Goal: Information Seeking & Learning: Learn about a topic

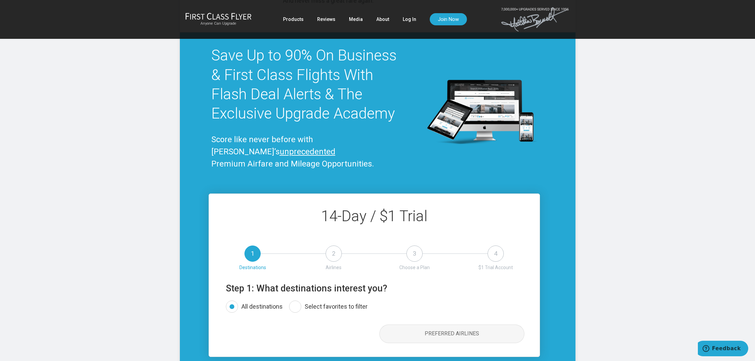
scroll to position [3762, 0]
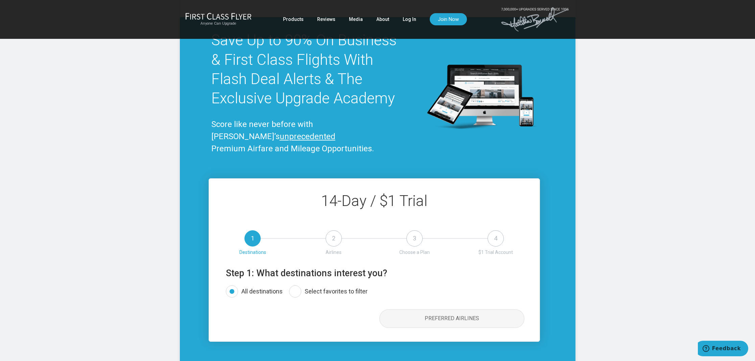
click at [219, 20] on div "Anyone Can Upgrade" at bounding box center [218, 20] width 66 height 14
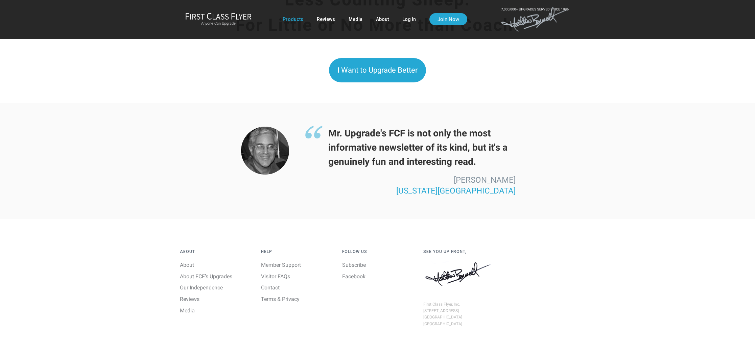
scroll to position [1764, 0]
click at [412, 18] on link "Log In" at bounding box center [409, 19] width 14 height 12
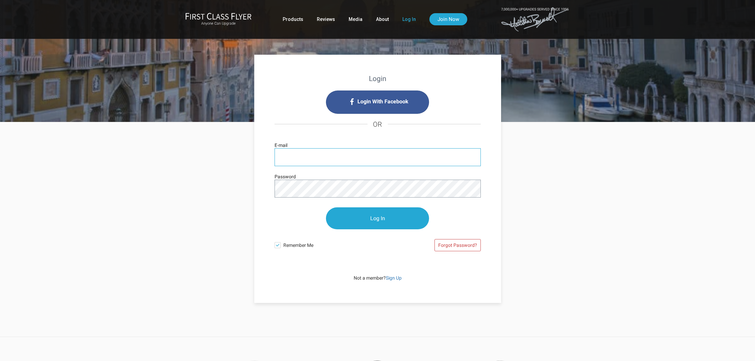
type input "samuelgoodwich@me.com"
click at [371, 218] on input "Log In" at bounding box center [377, 219] width 103 height 22
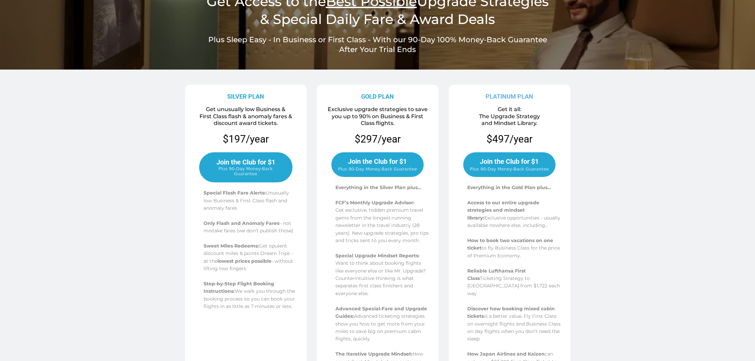
scroll to position [78, 0]
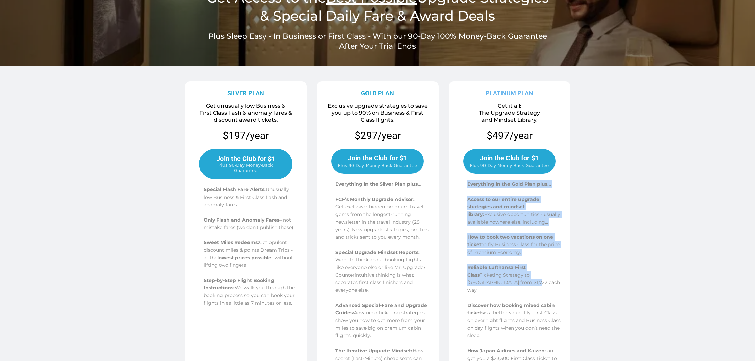
drag, startPoint x: 465, startPoint y: 177, endPoint x: 523, endPoint y: 279, distance: 116.8
click at [523, 279] on div "Everything in the Gold Plan plus… Access to our entire upgrade strategies and m…" at bounding box center [509, 302] width 117 height 256
click at [515, 267] on span "Reliable Lufthansa First Class" at bounding box center [496, 272] width 58 height 14
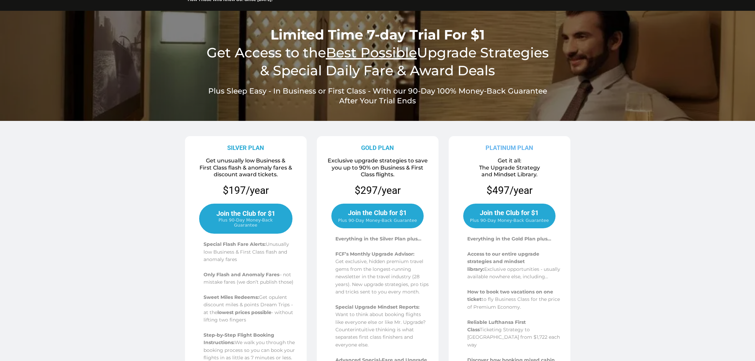
scroll to position [21, 0]
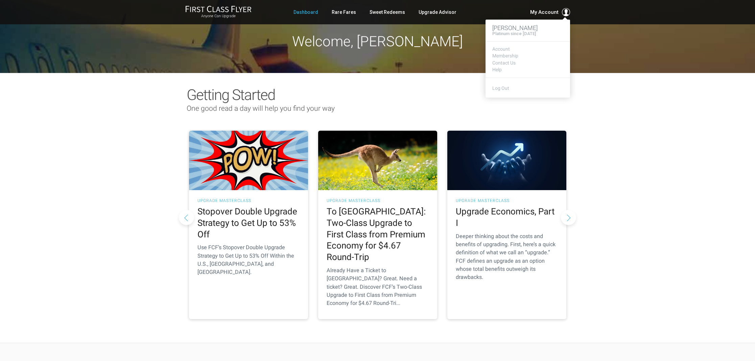
click at [561, 13] on button "My Account" at bounding box center [550, 12] width 40 height 8
drag, startPoint x: 492, startPoint y: 28, endPoint x: 534, endPoint y: 47, distance: 45.4
click at [534, 46] on div "Samuel Goodwich Platinum since May 2018 Account Membership Contact Us Help Log …" at bounding box center [527, 59] width 85 height 78
click at [503, 49] on link "Account" at bounding box center [527, 49] width 71 height 5
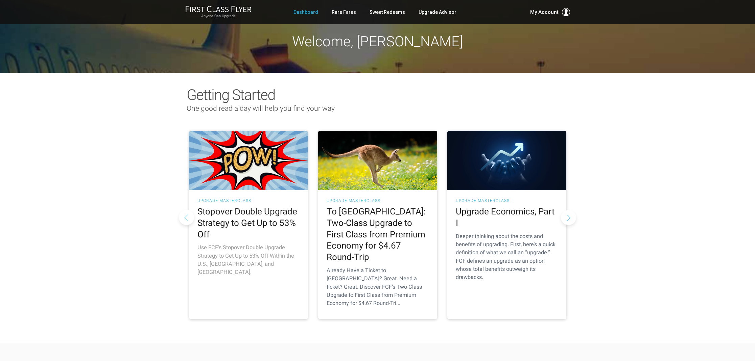
click at [234, 223] on h2 "Stopover Double Upgrade Strategy to Get Up to 53% Off" at bounding box center [248, 223] width 102 height 34
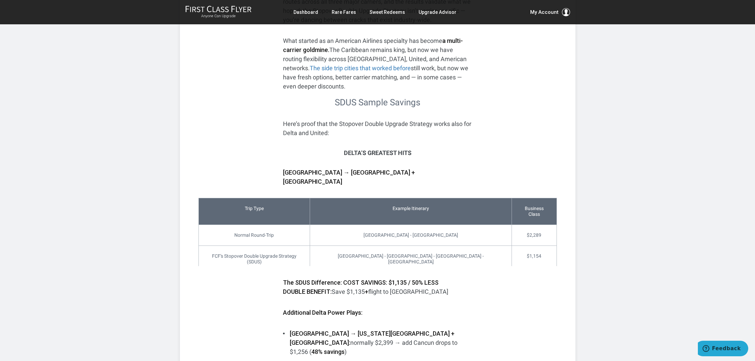
scroll to position [776, 0]
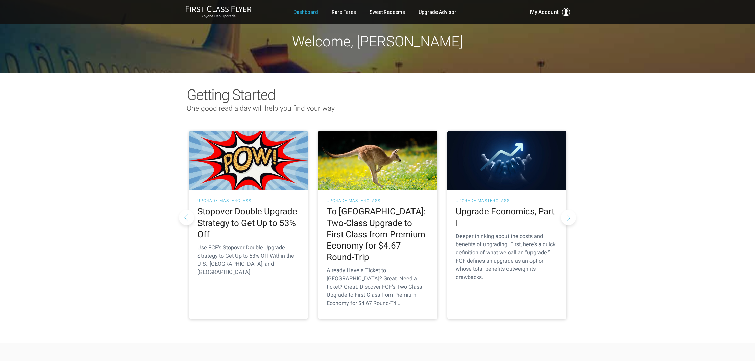
click at [572, 210] on button "Next slide" at bounding box center [568, 217] width 15 height 15
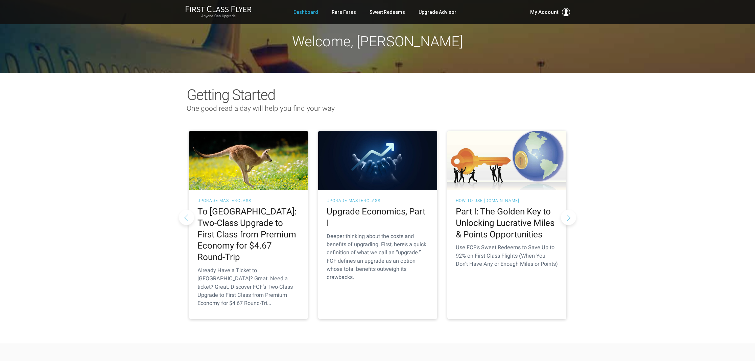
click at [572, 210] on button "Next slide" at bounding box center [568, 217] width 15 height 15
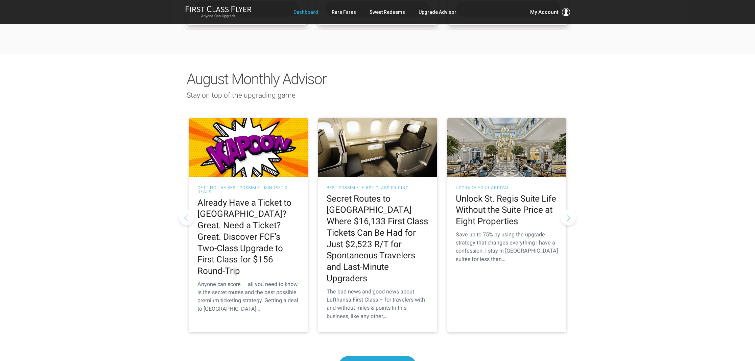
scroll to position [563, 0]
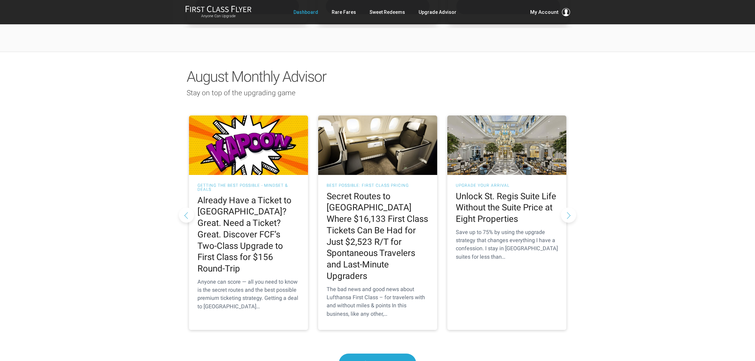
click at [569, 208] on button "Next slide" at bounding box center [568, 215] width 15 height 15
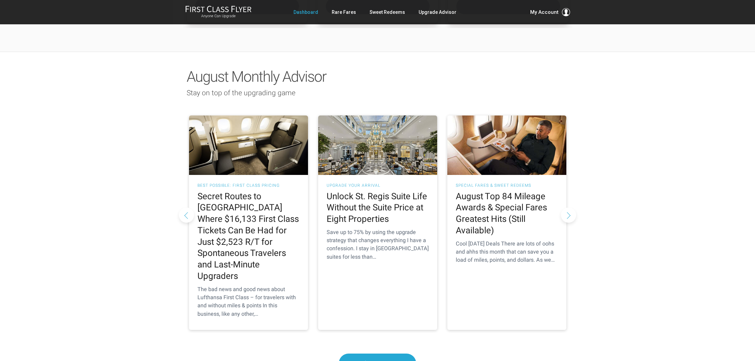
click at [569, 208] on button "Next slide" at bounding box center [568, 215] width 15 height 15
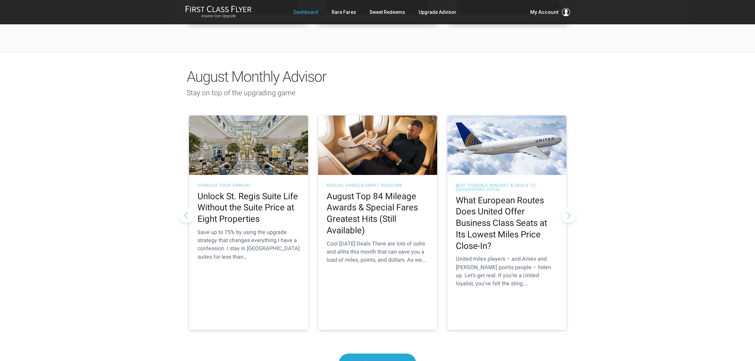
click at [569, 208] on button "Next slide" at bounding box center [568, 215] width 15 height 15
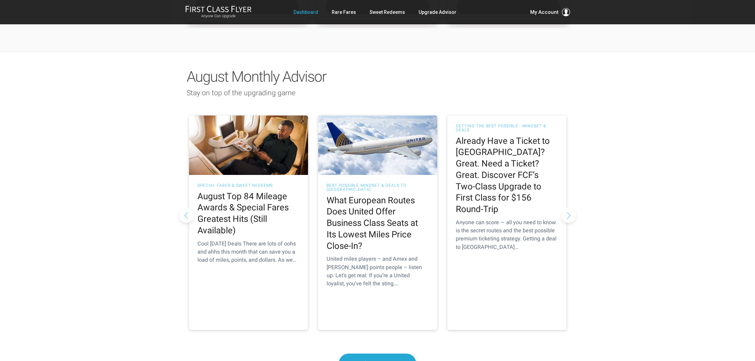
click at [569, 208] on button "Next slide" at bounding box center [568, 215] width 15 height 15
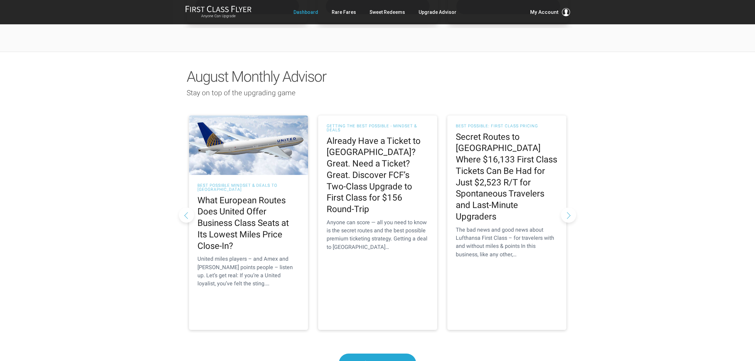
click at [569, 208] on button "Next slide" at bounding box center [568, 215] width 15 height 15
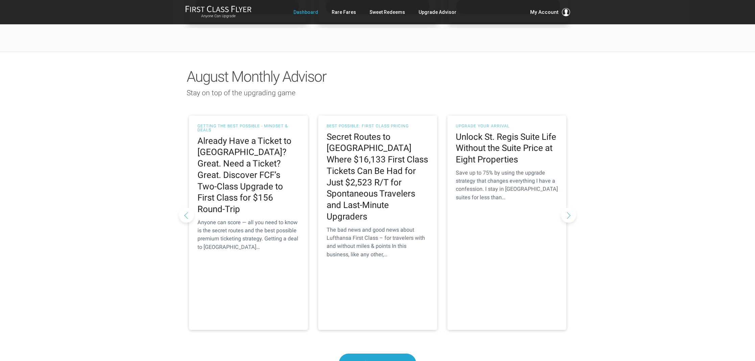
click at [569, 208] on button "Next slide" at bounding box center [568, 215] width 15 height 15
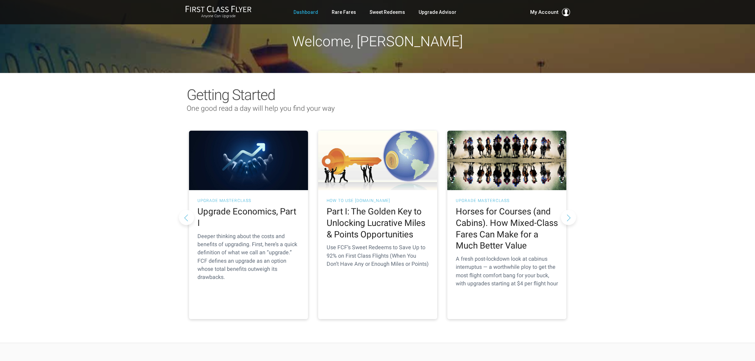
scroll to position [0, 0]
click at [420, 14] on link "Upgrade Advisor" at bounding box center [437, 12] width 38 height 12
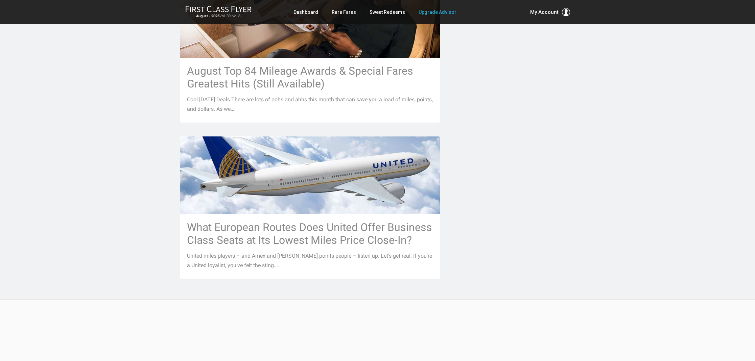
scroll to position [714, 1]
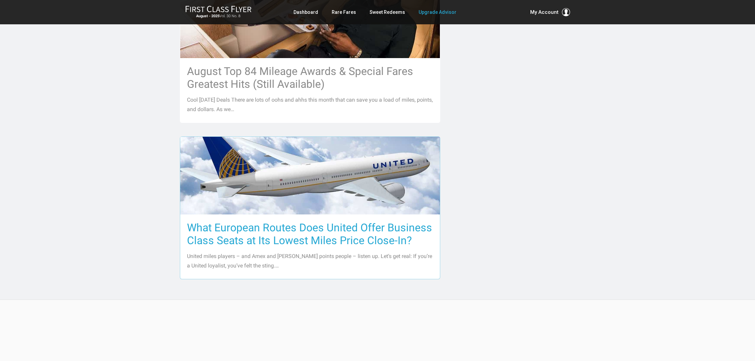
click at [313, 221] on h3 "What European Routes Does United Offer Business Class Seats at Its Lowest Miles…" at bounding box center [310, 234] width 246 height 26
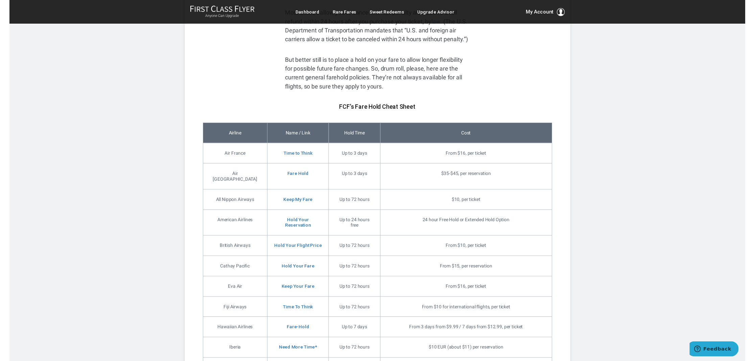
scroll to position [955, 0]
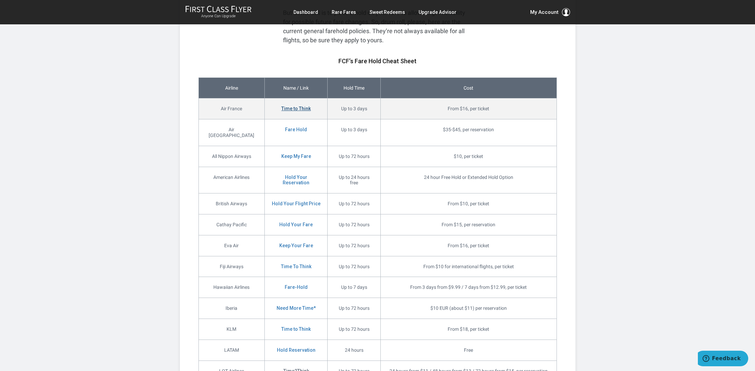
click at [284, 106] on link "Time to Think" at bounding box center [295, 108] width 29 height 5
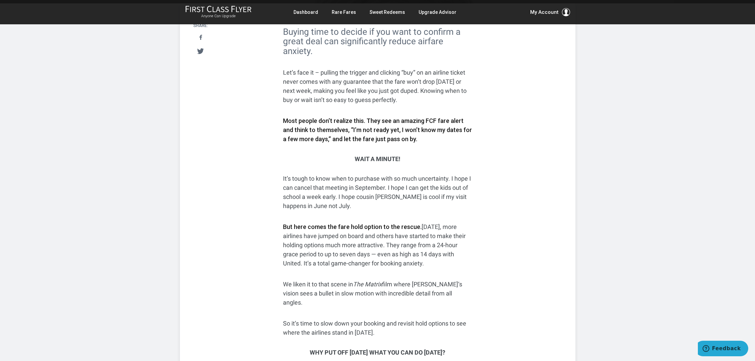
scroll to position [186, 0]
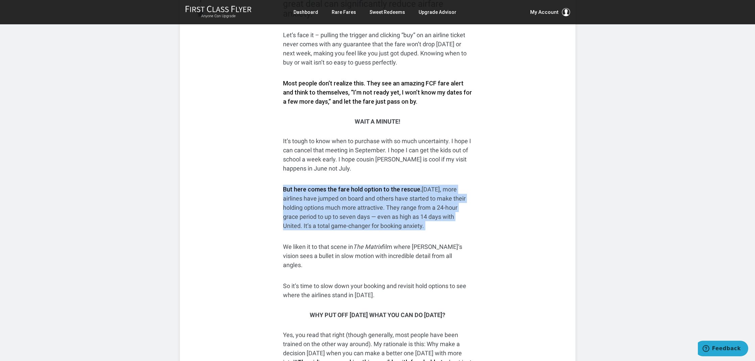
drag, startPoint x: 292, startPoint y: 177, endPoint x: 489, endPoint y: 234, distance: 205.5
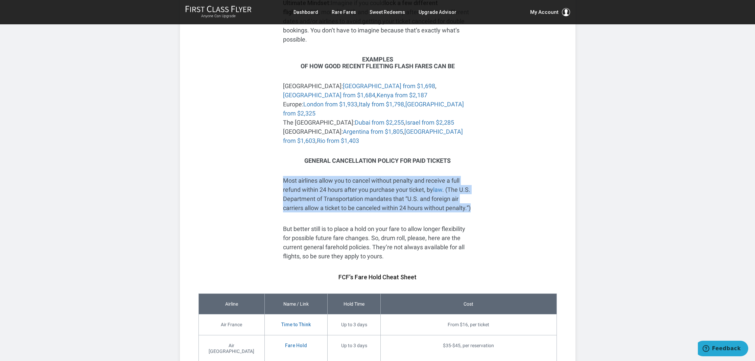
scroll to position [740, 0]
drag, startPoint x: 285, startPoint y: 155, endPoint x: 389, endPoint y: 211, distance: 118.6
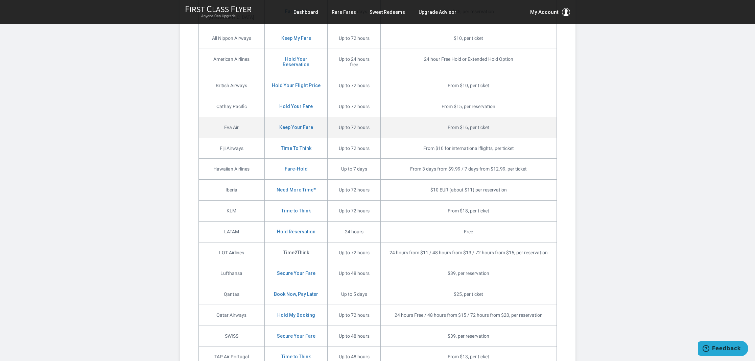
scroll to position [1066, 0]
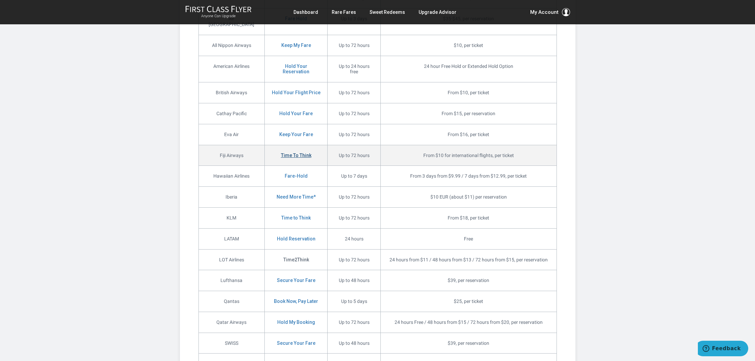
click at [284, 153] on link "Time To Think" at bounding box center [296, 155] width 30 height 5
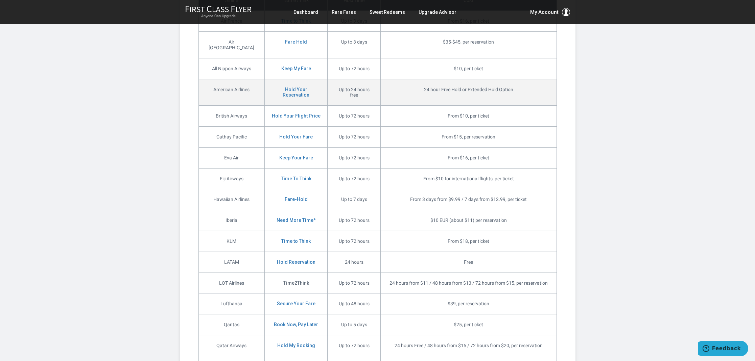
scroll to position [1066, 0]
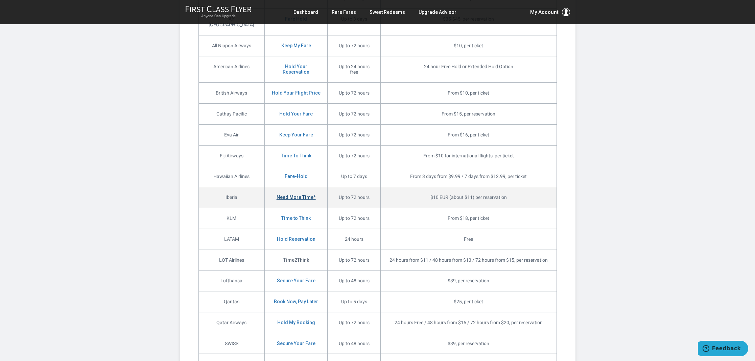
click at [286, 195] on link "Need More Time*" at bounding box center [295, 197] width 39 height 5
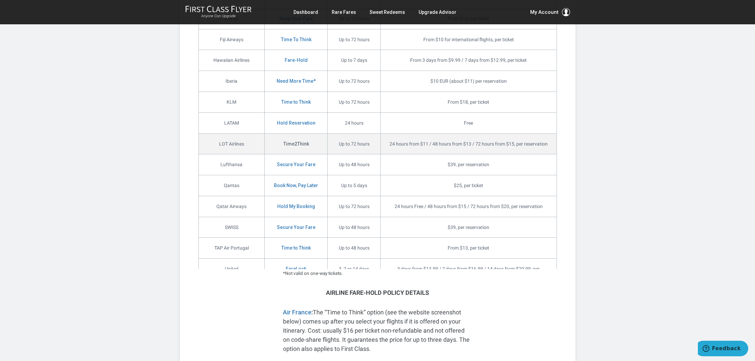
scroll to position [1180, 0]
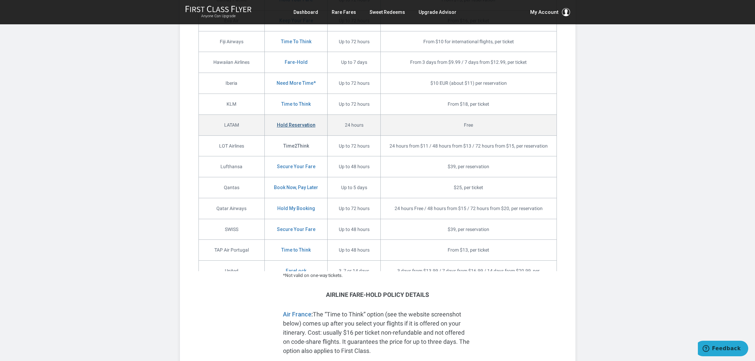
click at [284, 122] on link "Hold Reservation" at bounding box center [296, 124] width 39 height 5
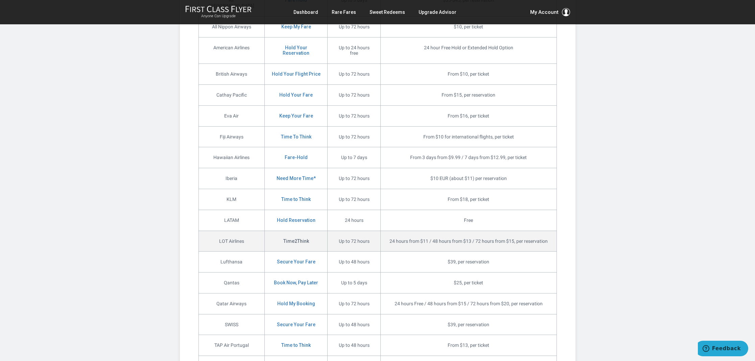
scroll to position [1086, 0]
drag, startPoint x: 281, startPoint y: 212, endPoint x: 283, endPoint y: 209, distance: 3.7
click at [283, 237] on strong "Time2Think" at bounding box center [296, 239] width 26 height 5
drag, startPoint x: 268, startPoint y: 212, endPoint x: 303, endPoint y: 214, distance: 34.9
click at [304, 230] on td "Time2Think" at bounding box center [295, 240] width 63 height 21
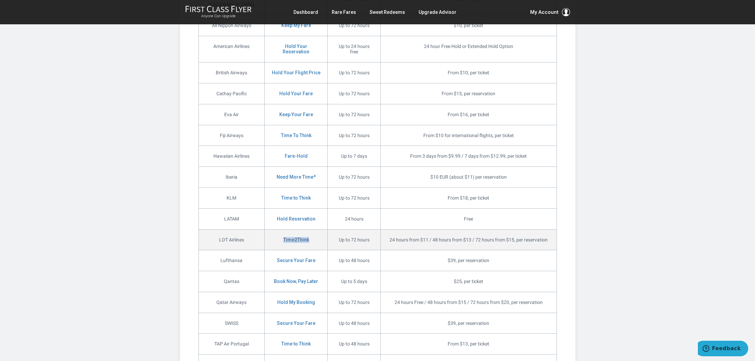
copy strong "Time2Think"
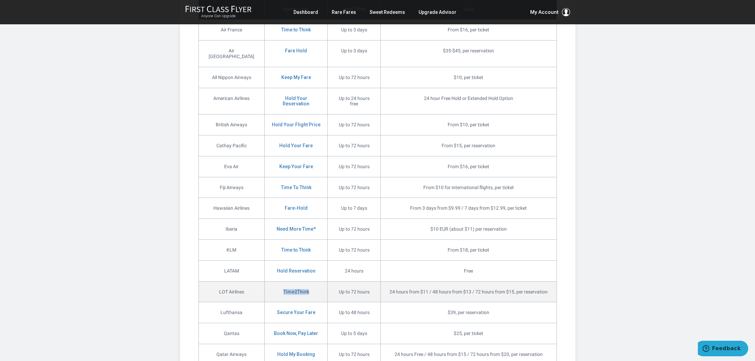
scroll to position [1068, 0]
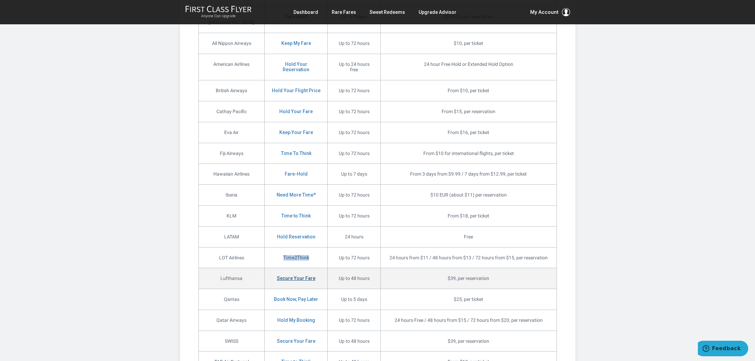
click at [285, 276] on link "Secure Your Fare" at bounding box center [296, 278] width 39 height 5
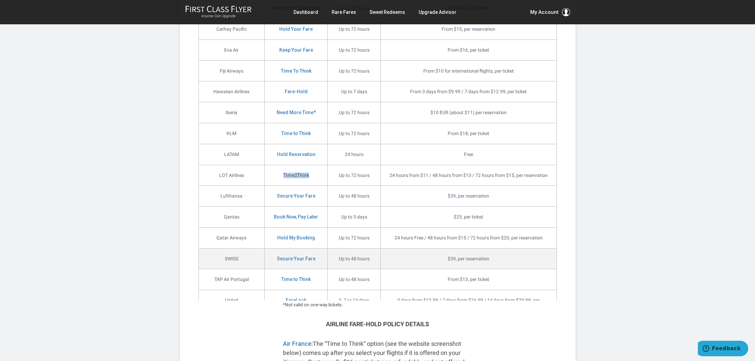
scroll to position [1166, 0]
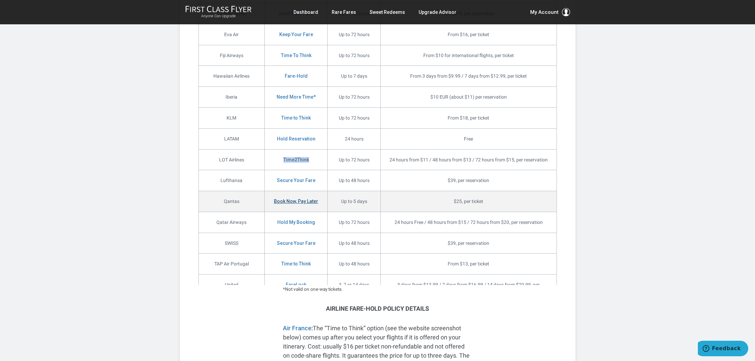
click at [280, 199] on link "Book Now, Pay Later" at bounding box center [296, 201] width 44 height 5
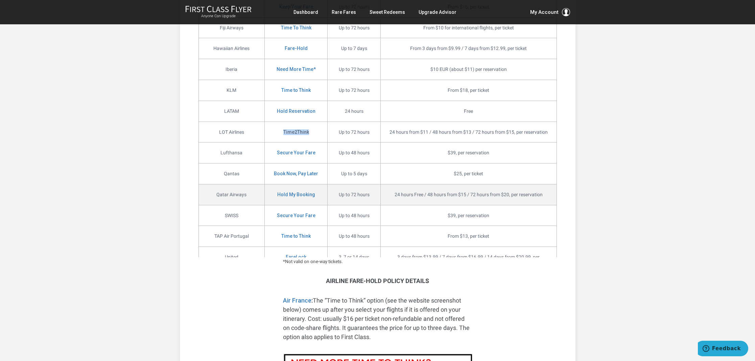
scroll to position [1202, 0]
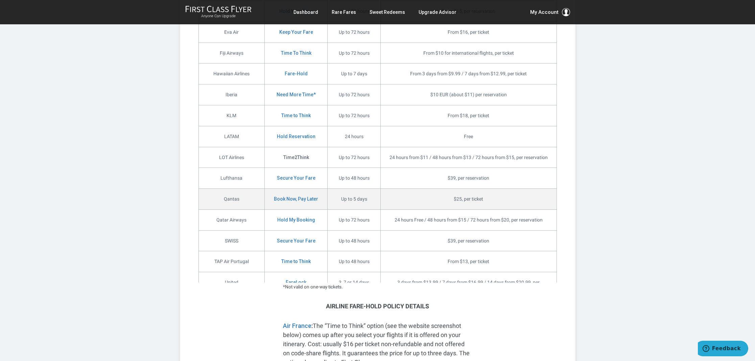
scroll to position [1168, 0]
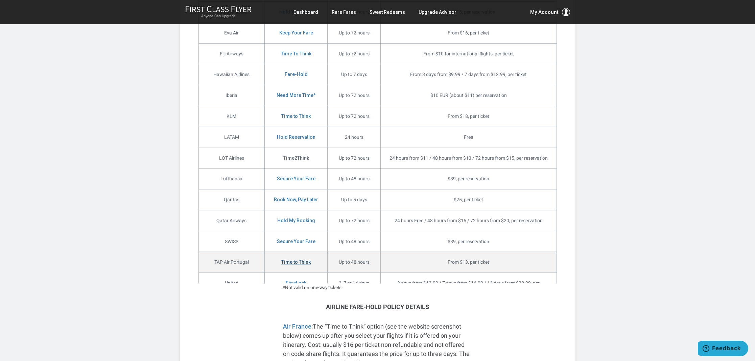
click at [290, 260] on link "Time to Think" at bounding box center [295, 262] width 29 height 5
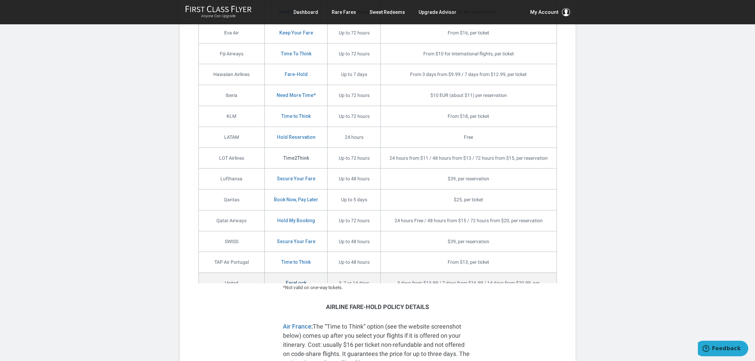
click at [286, 281] on link "FareLock" at bounding box center [296, 283] width 21 height 5
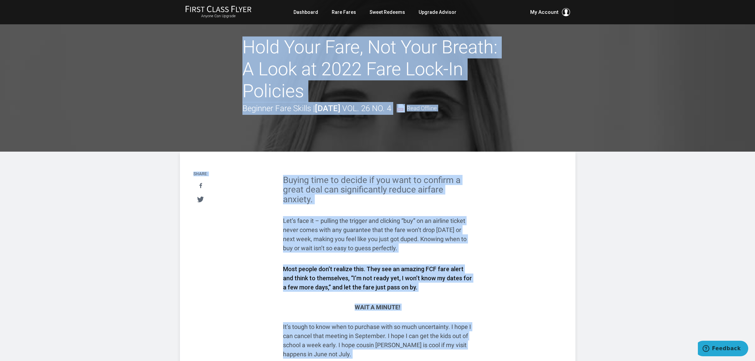
scroll to position [0, 0]
drag, startPoint x: 328, startPoint y: 193, endPoint x: 323, endPoint y: 139, distance: 54.4
click at [328, 193] on h2 "Buying time to decide if you want to confirm a great deal can significantly red…" at bounding box center [377, 189] width 189 height 29
